Goal: Contribute content: Contribute content

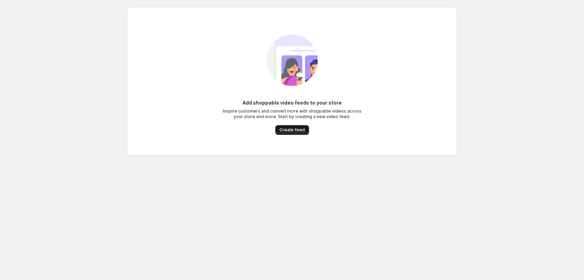
click at [293, 130] on span "Create feed" at bounding box center [291, 130] width 25 height 6
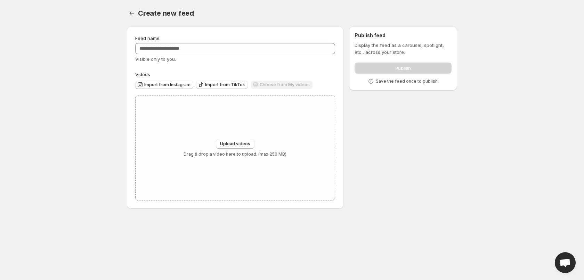
click at [279, 85] on div "Choose from My videos" at bounding box center [282, 85] width 62 height 9
click at [240, 142] on span "Upload videos" at bounding box center [235, 144] width 30 height 6
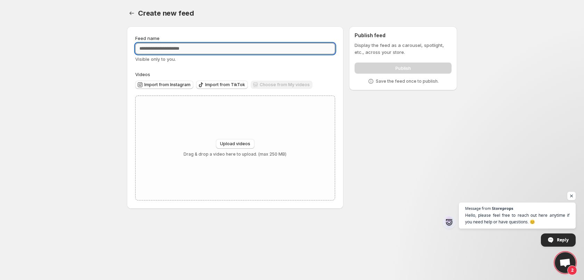
click at [189, 53] on input "Feed name" at bounding box center [235, 48] width 200 height 11
type input "*"
type input "*****"
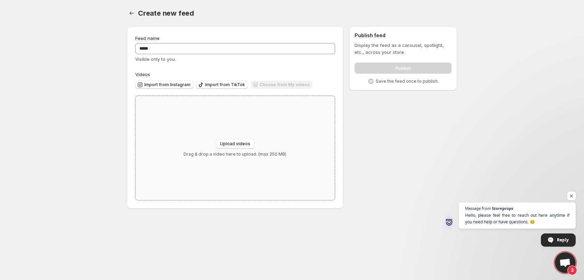
click at [180, 130] on div "Upload videos Drag & drop a video here to upload. (max 250 MB)" at bounding box center [235, 148] width 199 height 104
click at [241, 144] on span "Upload videos" at bounding box center [235, 144] width 30 height 6
type input "**********"
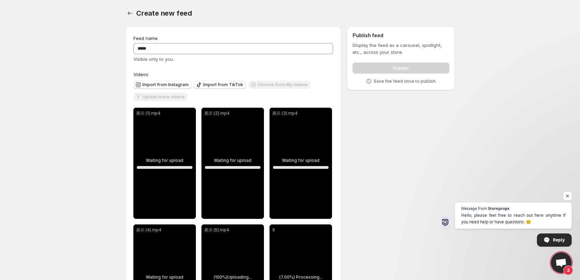
scroll to position [70, 0]
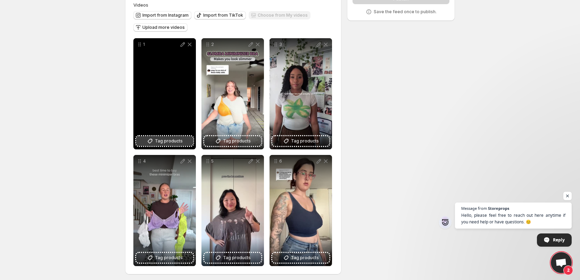
click at [162, 140] on span "Tag products" at bounding box center [169, 141] width 28 height 7
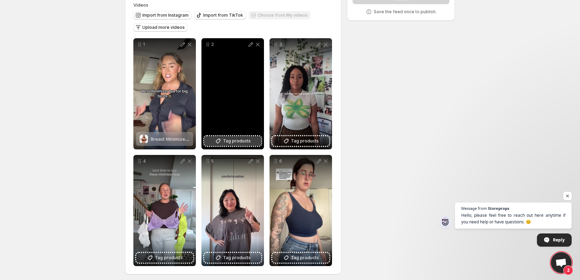
click at [240, 141] on span "Tag products" at bounding box center [237, 141] width 28 height 7
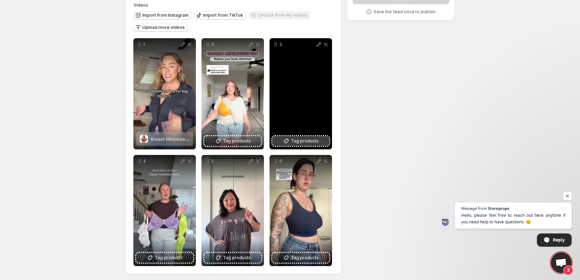
click at [303, 140] on span "Tag products" at bounding box center [305, 141] width 28 height 7
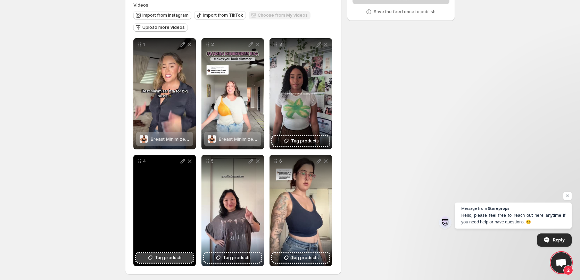
click at [164, 256] on span "Tag products" at bounding box center [169, 257] width 28 height 7
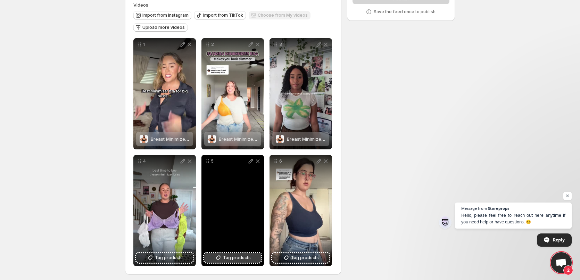
click at [236, 257] on span "Tag products" at bounding box center [237, 257] width 28 height 7
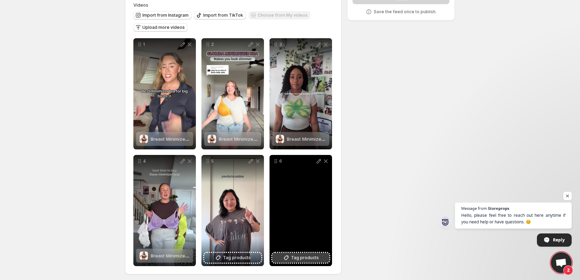
click at [307, 257] on span "Tag products" at bounding box center [305, 257] width 28 height 7
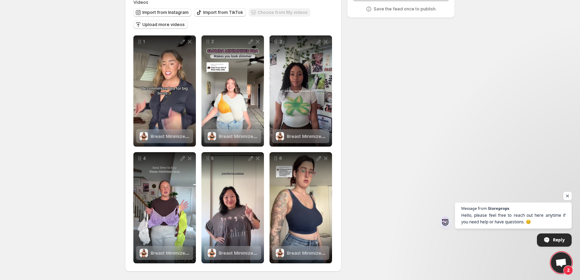
scroll to position [0, 0]
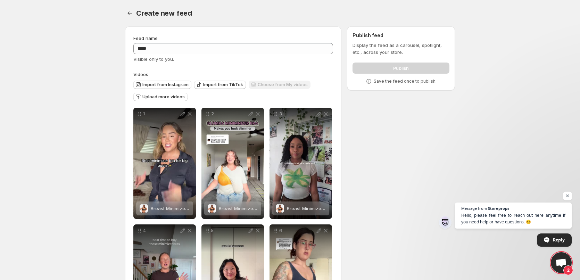
click at [566, 196] on span "Open chat" at bounding box center [568, 196] width 9 height 9
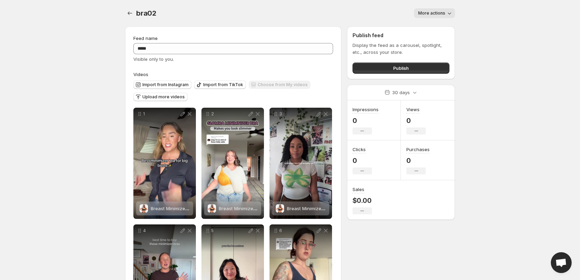
click at [503, 86] on body "Home Feeds Videos Subscription Settings bra02. This page is ready bra02 More ac…" at bounding box center [290, 140] width 580 height 280
click at [406, 67] on span "Publish" at bounding box center [401, 68] width 16 height 7
click at [544, 102] on body "Home Feeds Videos Subscription Settings bra02. This page is ready bra02 More ac…" at bounding box center [290, 140] width 580 height 280
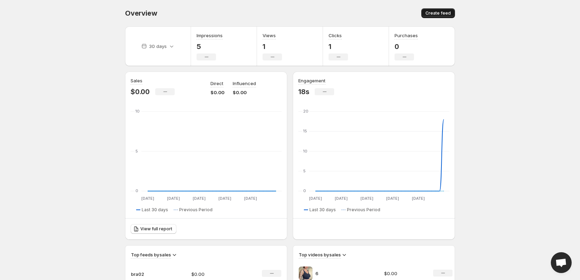
click at [441, 14] on span "Create feed" at bounding box center [438, 13] width 25 height 6
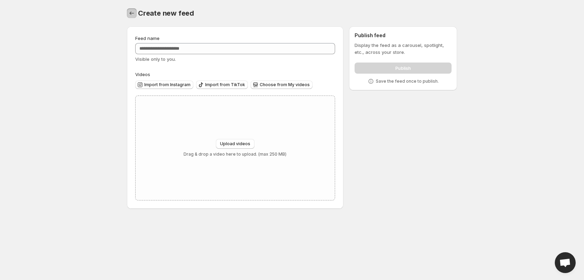
click at [129, 13] on icon "Settings" at bounding box center [131, 13] width 7 height 7
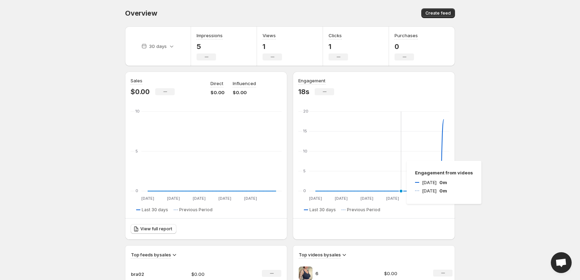
scroll to position [70, 0]
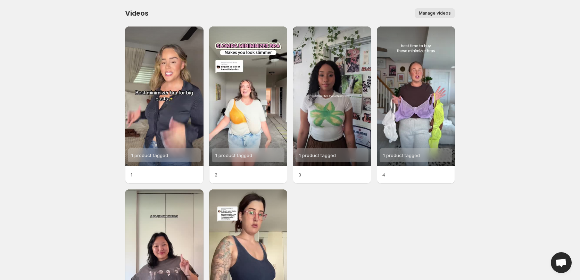
click at [441, 11] on span "Manage videos" at bounding box center [435, 13] width 32 height 6
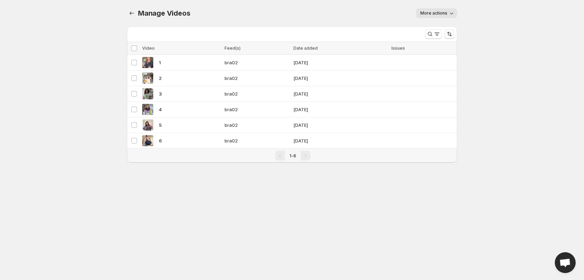
click at [449, 34] on icon "Sort the results" at bounding box center [449, 34] width 7 height 7
click at [498, 41] on body "Home Feeds Videos Subscription Settings Manage Videos. This page is ready Manag…" at bounding box center [292, 140] width 584 height 280
click at [450, 14] on icon "button" at bounding box center [451, 13] width 7 height 7
click at [438, 11] on span "More actions" at bounding box center [433, 13] width 27 height 6
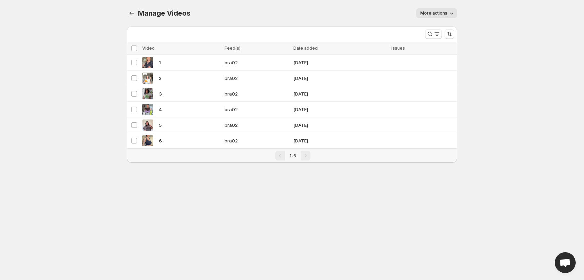
click at [480, 19] on body "Home Feeds Videos Subscription Settings Manage Videos. This page is ready Manag…" at bounding box center [292, 140] width 584 height 280
click at [447, 14] on button "More actions" at bounding box center [436, 13] width 41 height 10
click at [441, 26] on span "Regenerate missing previews" at bounding box center [453, 28] width 64 height 6
click at [580, 85] on body "Home Feeds Videos Subscription Settings Manage Videos. This page is ready Manag…" at bounding box center [292, 140] width 584 height 280
click at [453, 13] on icon "button" at bounding box center [451, 13] width 7 height 7
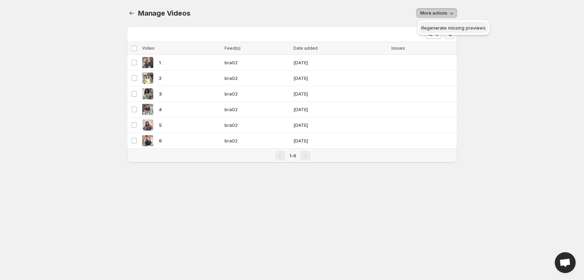
click at [448, 29] on span "Regenerate missing previews" at bounding box center [453, 28] width 64 height 6
click at [132, 13] on icon "Manage Videos" at bounding box center [131, 13] width 7 height 7
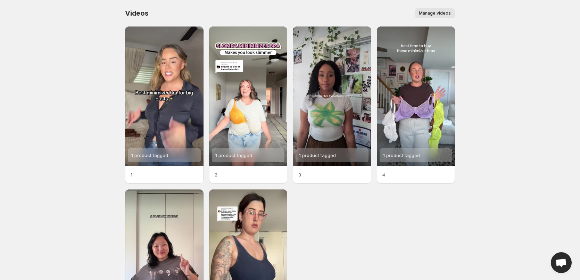
scroll to position [99, 0]
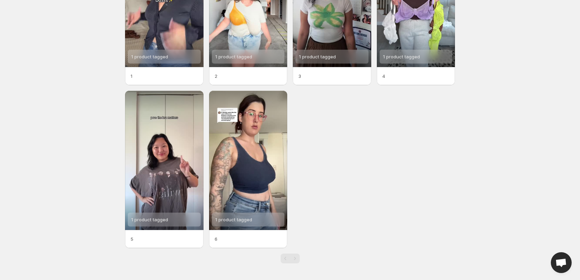
click at [222, 78] on p "2" at bounding box center [248, 76] width 67 height 7
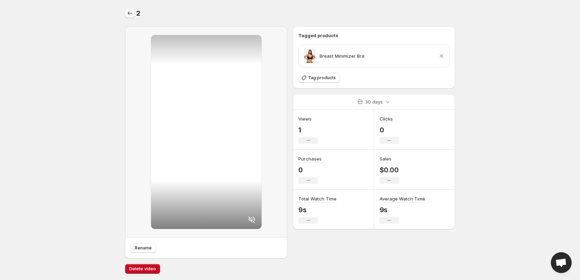
click at [129, 13] on icon "Settings" at bounding box center [130, 12] width 5 height 3
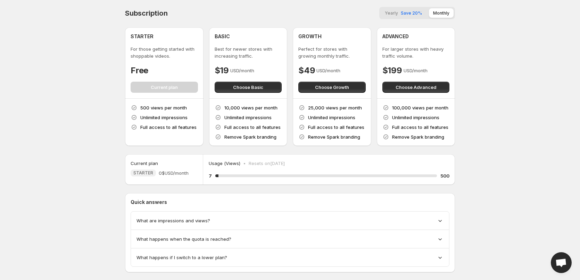
scroll to position [13, 0]
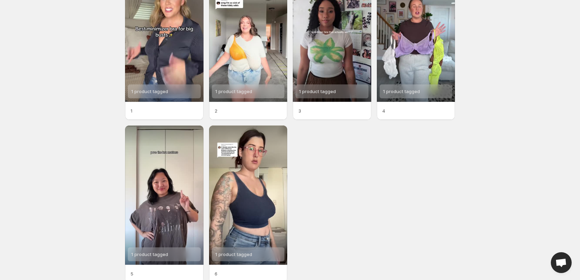
scroll to position [29, 0]
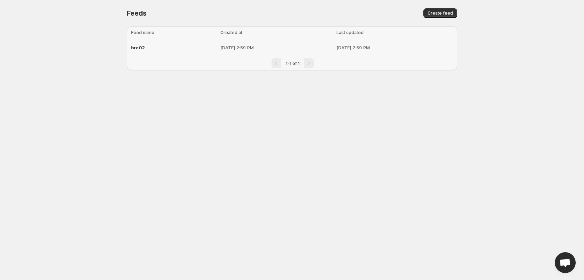
click at [320, 55] on td "Sep 18, 2025, 2:59 PM" at bounding box center [276, 47] width 116 height 17
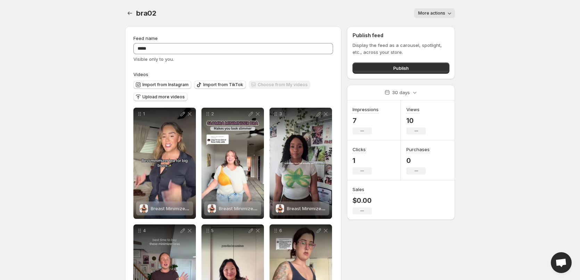
click at [501, 135] on body "Home Feeds Videos Subscription Settings bra02. This page is ready bra02 More ac…" at bounding box center [290, 140] width 580 height 280
click at [129, 14] on icon "Settings" at bounding box center [130, 13] width 7 height 7
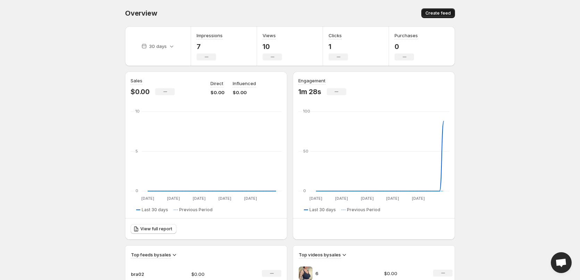
click at [438, 11] on span "Create feed" at bounding box center [438, 13] width 25 height 6
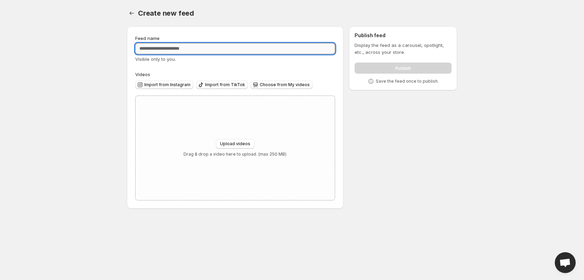
click at [190, 48] on input "Feed name" at bounding box center [235, 48] width 200 height 11
type input "****"
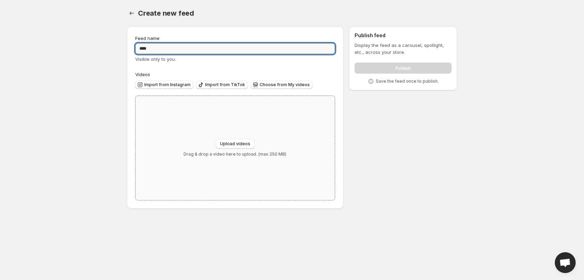
click at [215, 109] on div "Upload videos Drag & drop a video here to upload. (max 250 MB)" at bounding box center [235, 148] width 199 height 104
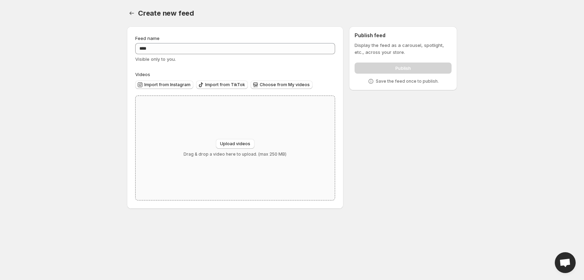
type input "**********"
click at [268, 83] on span "Choose from My videos" at bounding box center [285, 85] width 50 height 6
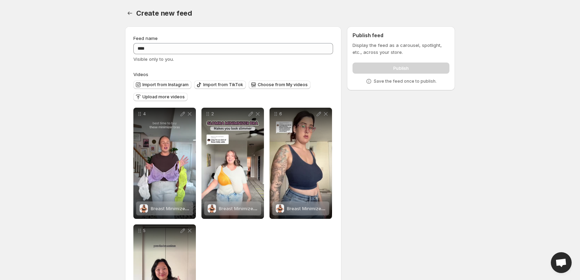
scroll to position [70, 0]
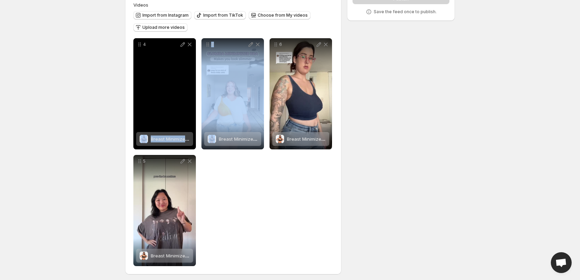
drag, startPoint x: 241, startPoint y: 91, endPoint x: 166, endPoint y: 88, distance: 75.1
click at [166, 88] on div "4 Breast Minimizer Bra Save Cancel Video title * File extension (e.g., MOV, MP4…" at bounding box center [233, 152] width 200 height 228
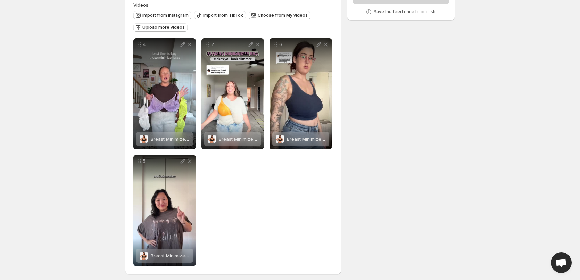
click at [250, 214] on div "4 Breast Minimizer Bra Save Cancel Video title * File extension (e.g., MOV, MP4…" at bounding box center [233, 152] width 200 height 228
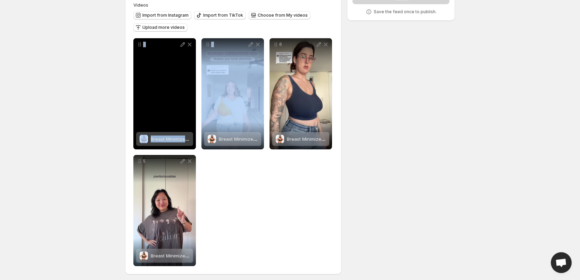
drag, startPoint x: 240, startPoint y: 82, endPoint x: 147, endPoint y: 75, distance: 92.7
click at [147, 75] on div "4 Breast Minimizer Bra Save Cancel Video title * File extension (e.g., MOV, MP4…" at bounding box center [233, 152] width 200 height 228
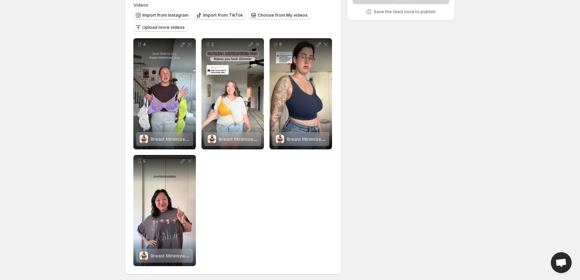
click at [291, 222] on div "4 Breast Minimizer Bra Save Cancel Video title * File extension (e.g., MOV, MP4…" at bounding box center [233, 152] width 200 height 228
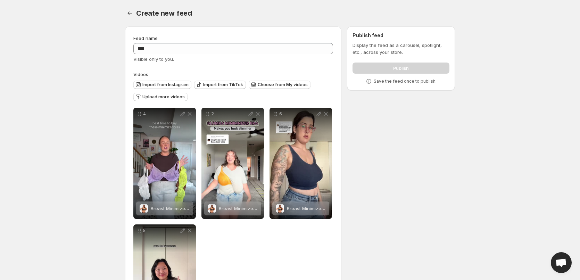
scroll to position [35, 0]
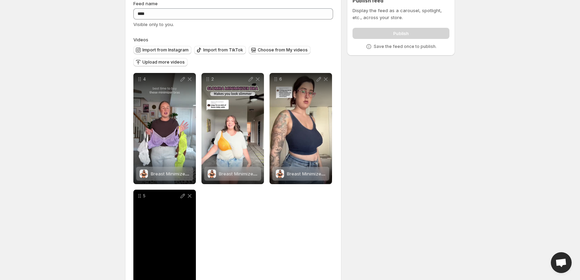
click at [168, 241] on div "5" at bounding box center [164, 245] width 63 height 111
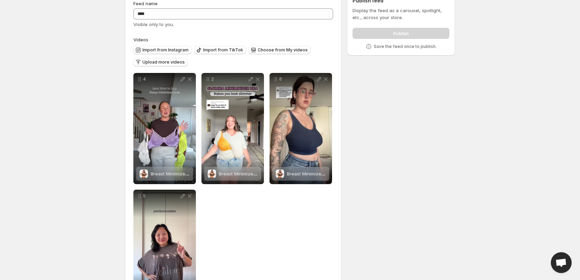
click at [298, 209] on div "4 Breast Minimizer Bra Save Cancel Video title * File extension (e.g., MOV, MP4…" at bounding box center [233, 187] width 200 height 228
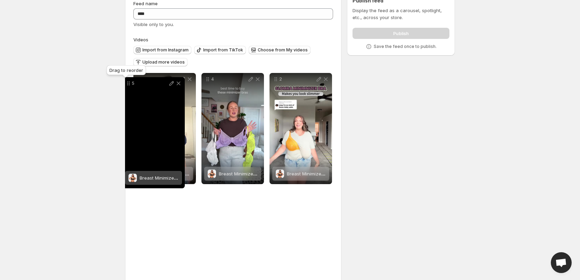
drag, startPoint x: 139, startPoint y: 198, endPoint x: 128, endPoint y: 86, distance: 113.2
click at [128, 86] on icon at bounding box center [128, 83] width 7 height 7
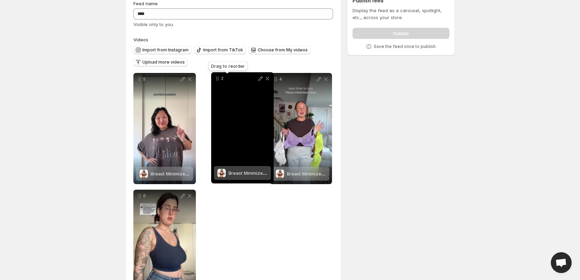
drag, startPoint x: 276, startPoint y: 79, endPoint x: 218, endPoint y: 78, distance: 58.4
click at [218, 78] on icon at bounding box center [217, 78] width 7 height 7
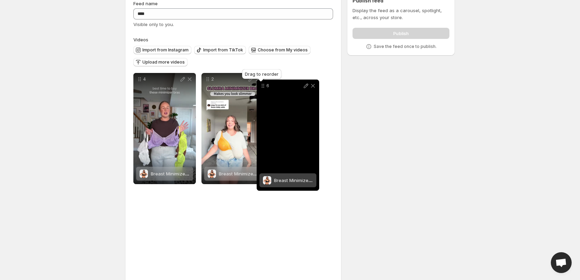
drag, startPoint x: 139, startPoint y: 196, endPoint x: 263, endPoint y: 86, distance: 165.4
click at [263, 86] on icon at bounding box center [263, 85] width 7 height 7
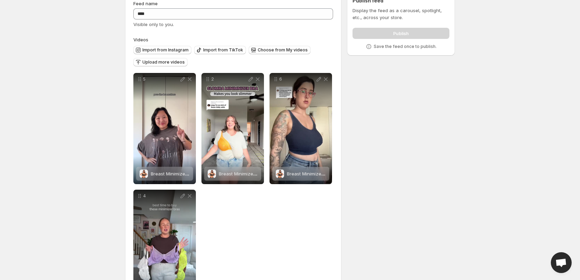
click at [284, 229] on div "5 Breast Minimizer Bra Save Cancel Video title * File extension (e.g., MOV, MP4…" at bounding box center [233, 187] width 200 height 228
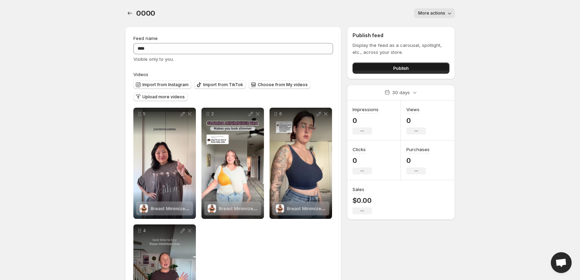
click at [405, 66] on span "Publish" at bounding box center [401, 68] width 16 height 7
click at [531, 79] on body "Home Feeds Videos Subscription Settings 0000. This page is ready 0000 More acti…" at bounding box center [290, 140] width 580 height 280
